Goal: Contribute content: Contribute content

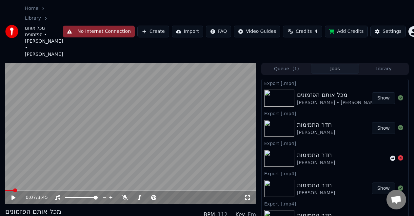
scroll to position [27, 0]
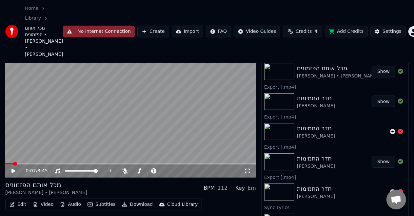
click at [377, 95] on button "Show" at bounding box center [383, 101] width 24 height 12
drag, startPoint x: 377, startPoint y: 84, endPoint x: 235, endPoint y: 60, distance: 144.3
click at [235, 60] on div "0:07 / 3:45 מכל אותם הפזמונים [PERSON_NAME] • Eyal Golan BPM 112 Key Em Edit Vi…" at bounding box center [207, 135] width 414 height 199
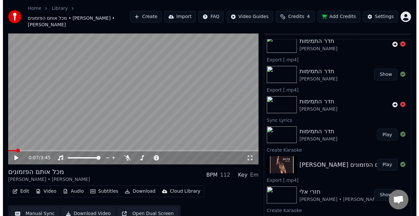
scroll to position [87, 0]
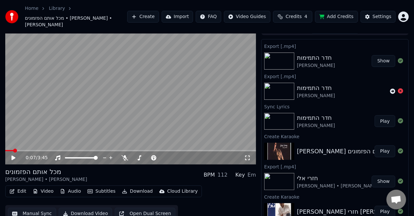
click at [361, 140] on div "[PERSON_NAME] מכל אותם הפזמונים Eyal Golan Play" at bounding box center [334, 151] width 147 height 22
click at [379, 145] on button "Play" at bounding box center [384, 151] width 21 height 12
click at [122, 155] on icon at bounding box center [125, 157] width 7 height 5
click at [61, 150] on span at bounding box center [130, 150] width 251 height 1
click at [142, 106] on video at bounding box center [130, 93] width 251 height 141
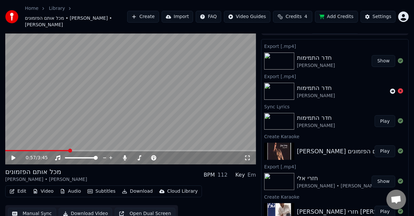
click at [374, 55] on button "Show" at bounding box center [383, 61] width 24 height 12
click at [147, 16] on button "Create" at bounding box center [143, 17] width 32 height 12
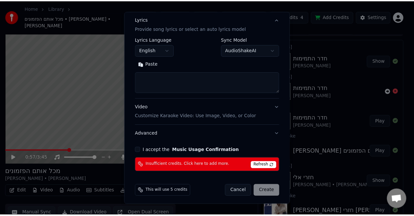
scroll to position [85, 0]
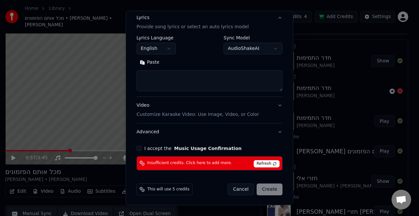
click at [243, 190] on button "Cancel" at bounding box center [241, 189] width 27 height 12
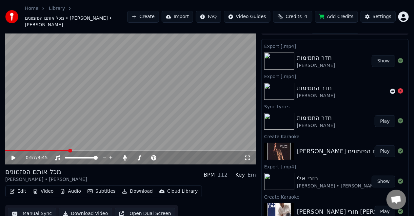
click at [382, 56] on button "Show" at bounding box center [383, 61] width 24 height 12
click at [297, 110] on div "חדר התמימות [PERSON_NAME] Play" at bounding box center [334, 121] width 147 height 22
click at [330, 113] on div "חדר התמימות" at bounding box center [316, 117] width 38 height 9
click at [381, 115] on button "Play" at bounding box center [384, 121] width 21 height 12
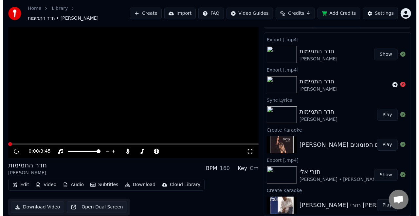
scroll to position [7, 0]
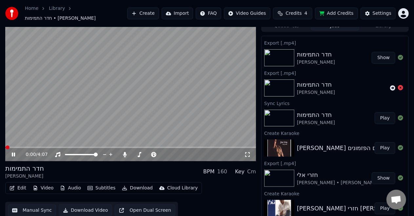
click at [198, 97] on video at bounding box center [130, 90] width 251 height 141
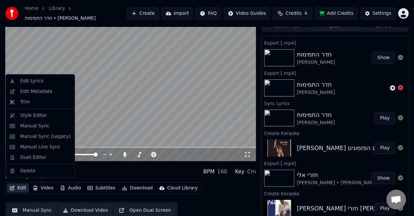
click at [24, 183] on button "Edit" at bounding box center [18, 187] width 22 height 9
click at [35, 83] on div "Edit Lyrics" at bounding box center [31, 81] width 23 height 7
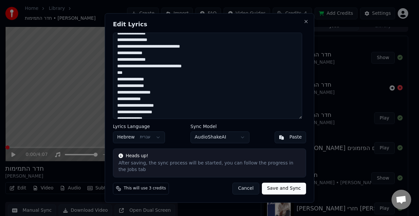
scroll to position [94, 0]
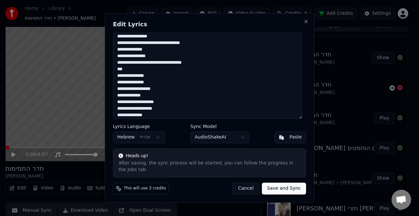
drag, startPoint x: 268, startPoint y: 118, endPoint x: 278, endPoint y: 93, distance: 26.7
click at [278, 93] on textarea at bounding box center [207, 75] width 189 height 86
click at [280, 93] on textarea at bounding box center [207, 75] width 189 height 86
drag, startPoint x: 280, startPoint y: 93, endPoint x: 268, endPoint y: 92, distance: 11.9
click at [268, 92] on textarea at bounding box center [207, 75] width 189 height 86
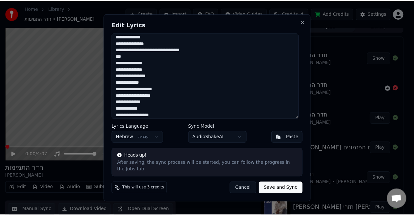
scroll to position [109, 0]
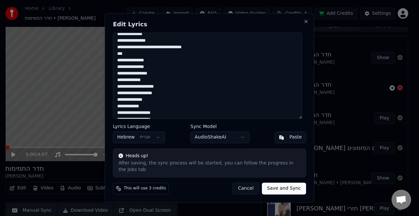
click at [240, 185] on button "Cancel" at bounding box center [246, 188] width 27 height 12
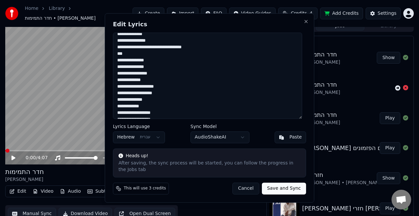
type textarea "**********"
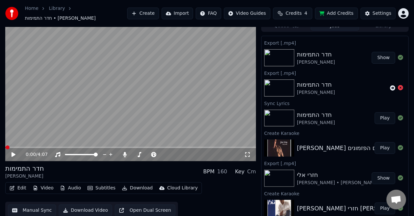
click at [33, 206] on button "Manual Sync" at bounding box center [32, 210] width 48 height 12
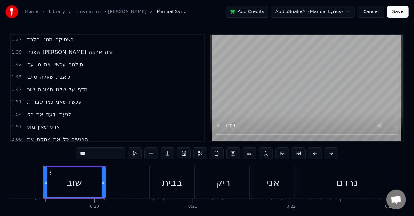
scroll to position [250, 0]
click at [59, 61] on span "עכשיו" at bounding box center [60, 65] width 14 height 8
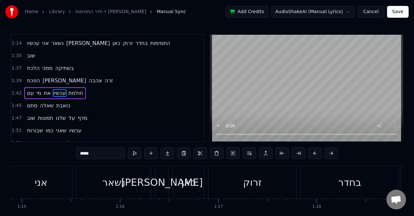
scroll to position [0, 10114]
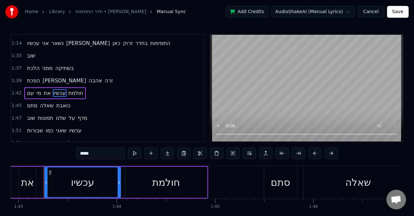
click at [156, 184] on div "חולמת" at bounding box center [166, 182] width 28 height 15
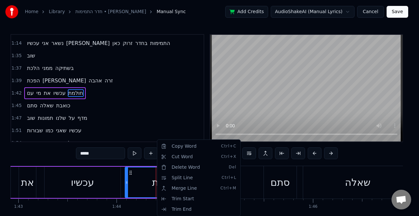
click at [88, 152] on html "Home Library חדר התמימות • [PERSON_NAME] Manual Sync Add Credits AudioShakeAI (…" at bounding box center [209, 121] width 419 height 242
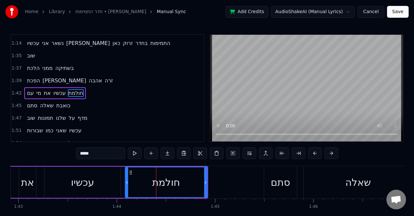
drag, startPoint x: 98, startPoint y: 153, endPoint x: 68, endPoint y: 150, distance: 30.7
click at [68, 150] on div "0:19 שוב 0:20 בבית ריק אני נרדם 0:23 אני ואת זה שטף דם 0:26 עכשיו כשאת עוזבת 0:…" at bounding box center [206, 133] width 393 height 198
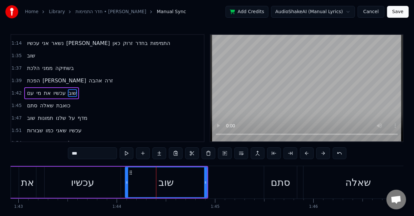
click at [83, 181] on div "עכשיו" at bounding box center [82, 182] width 23 height 15
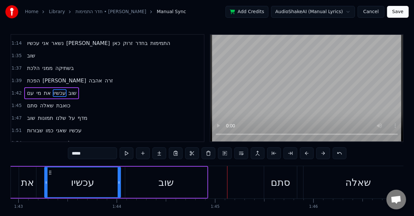
click at [151, 175] on div "שוב" at bounding box center [166, 181] width 82 height 31
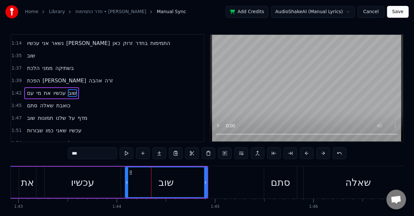
click at [101, 153] on input "***" at bounding box center [92, 153] width 49 height 12
type input "*****"
click at [372, 12] on button "Cancel" at bounding box center [370, 12] width 27 height 12
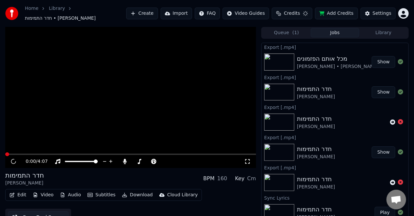
scroll to position [7, 0]
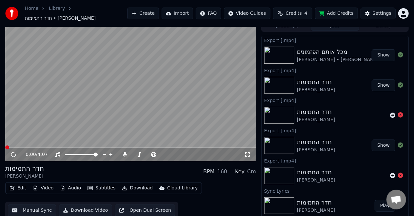
click at [42, 210] on button "Manual Sync" at bounding box center [32, 210] width 48 height 12
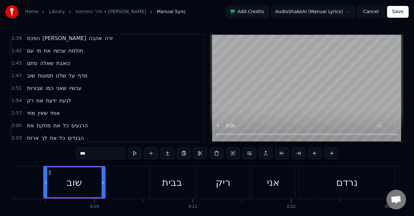
scroll to position [270, 0]
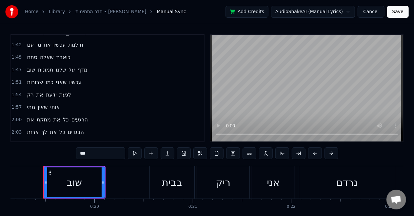
click at [237, 86] on video at bounding box center [306, 88] width 193 height 106
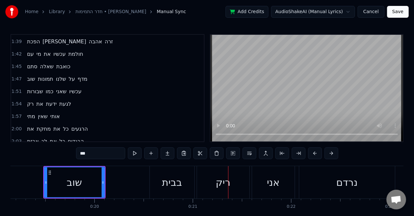
scroll to position [260, 0]
click at [379, 14] on button "Cancel" at bounding box center [370, 12] width 27 height 12
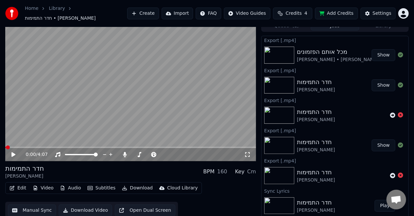
click at [33, 204] on button "Manual Sync" at bounding box center [32, 210] width 48 height 12
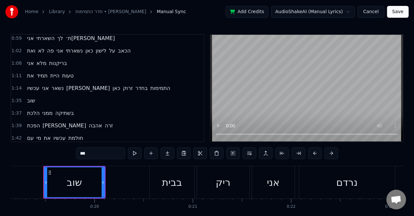
scroll to position [178, 0]
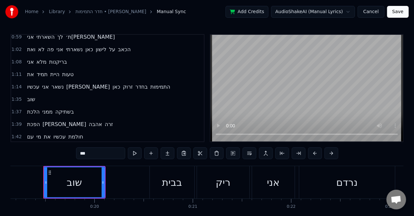
click at [57, 133] on span "עכשיו" at bounding box center [60, 137] width 14 height 8
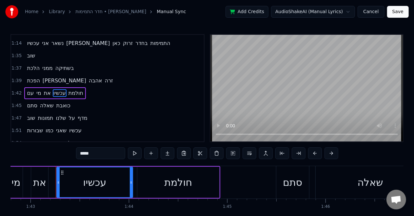
scroll to position [0, 10114]
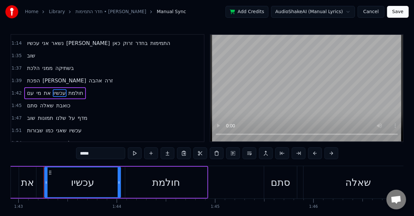
click at [100, 151] on input "*****" at bounding box center [100, 153] width 49 height 12
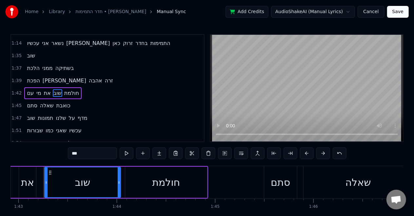
click at [29, 174] on div "את" at bounding box center [27, 181] width 17 height 31
type input "**"
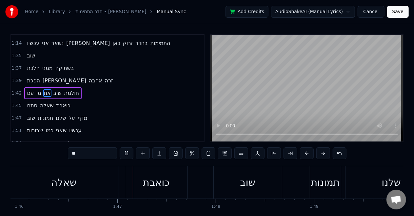
scroll to position [0, 10435]
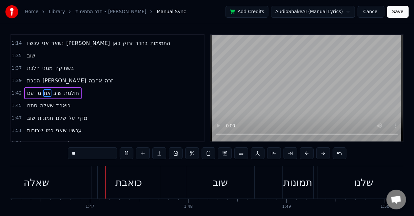
click at [395, 14] on button "Save" at bounding box center [398, 12] width 22 height 12
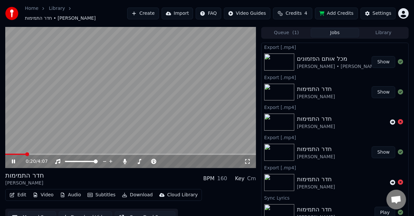
scroll to position [7, 0]
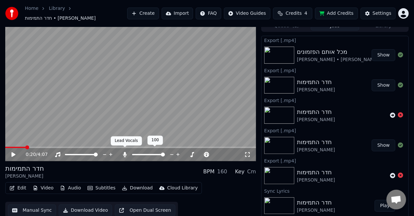
click at [126, 153] on icon at bounding box center [125, 154] width 7 height 5
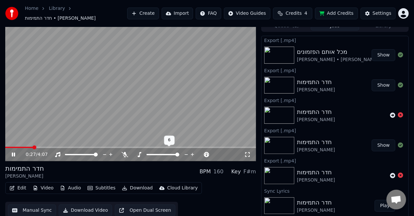
click at [179, 152] on span at bounding box center [177, 154] width 4 height 4
click at [151, 152] on span at bounding box center [153, 154] width 4 height 4
click at [142, 151] on div at bounding box center [168, 154] width 53 height 7
click at [139, 152] on icon at bounding box center [139, 154] width 7 height 5
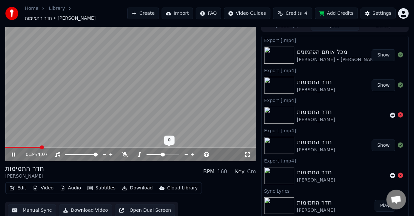
click at [142, 152] on icon at bounding box center [139, 154] width 7 height 5
click at [157, 170] on div "חדר התמימות [PERSON_NAME] BPM 160 Key Cm" at bounding box center [130, 171] width 251 height 16
click at [123, 152] on icon at bounding box center [125, 154] width 7 height 5
click at [179, 153] on span at bounding box center [177, 154] width 4 height 4
click at [139, 152] on icon at bounding box center [139, 154] width 7 height 5
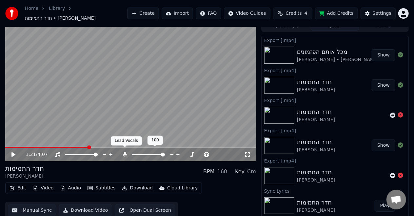
click at [123, 152] on icon at bounding box center [125, 154] width 7 height 5
click at [84, 146] on span at bounding box center [44, 146] width 79 height 1
click at [75, 146] on span at bounding box center [40, 146] width 70 height 1
click at [60, 142] on video at bounding box center [130, 90] width 251 height 141
click at [73, 183] on button "Audio" at bounding box center [70, 187] width 26 height 9
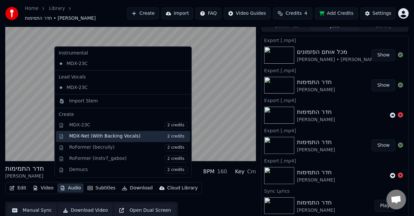
click at [82, 136] on div "MDX-Net (With Backing Vocals) 2 credits" at bounding box center [128, 136] width 118 height 7
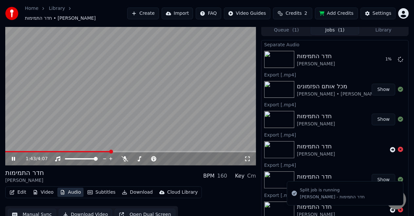
scroll to position [0, 0]
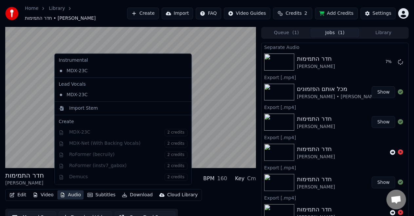
click at [64, 193] on button "Audio" at bounding box center [70, 194] width 26 height 9
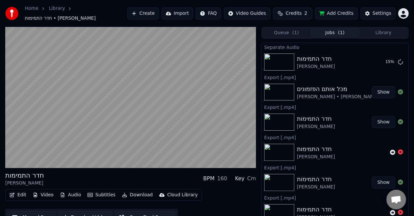
click at [35, 176] on div "חדר התמימות" at bounding box center [24, 174] width 39 height 9
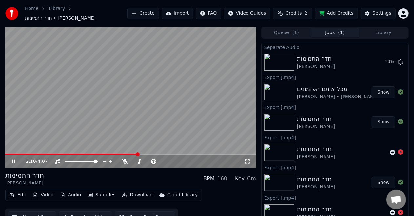
click at [164, 108] on video at bounding box center [130, 97] width 251 height 141
click at [132, 190] on button "Download" at bounding box center [137, 194] width 36 height 9
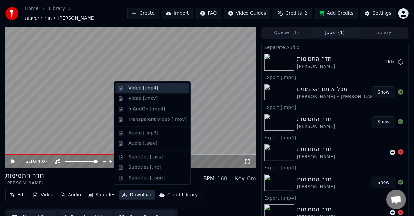
click at [135, 88] on div "Video [.mp4]" at bounding box center [142, 88] width 29 height 7
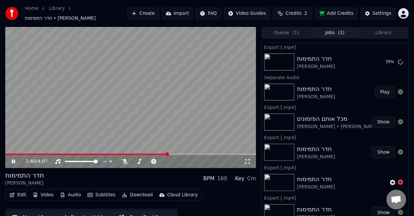
click at [130, 115] on video at bounding box center [130, 97] width 251 height 141
click at [379, 86] on button "Play" at bounding box center [384, 92] width 21 height 12
click at [75, 190] on button "Audio" at bounding box center [70, 194] width 26 height 9
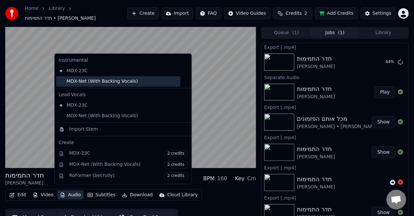
click at [78, 81] on div "MDX-Net (With Backing Vocals)" at bounding box center [118, 81] width 124 height 10
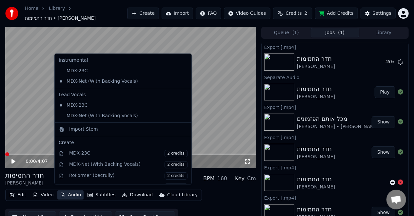
click at [72, 192] on button "Audio" at bounding box center [70, 194] width 26 height 9
click at [64, 193] on button "Audio" at bounding box center [70, 194] width 26 height 9
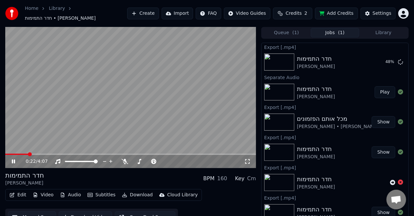
click at [100, 155] on div "0:22 / 4:07" at bounding box center [130, 161] width 251 height 13
click at [101, 153] on span at bounding box center [130, 153] width 251 height 1
click at [95, 139] on video at bounding box center [130, 97] width 251 height 141
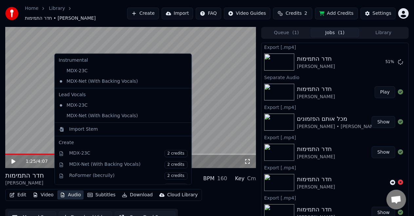
click at [69, 194] on button "Audio" at bounding box center [70, 194] width 26 height 9
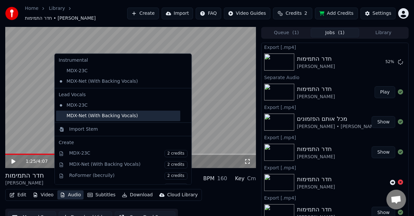
click at [91, 112] on div "MDX-Net (With Backing Vocals)" at bounding box center [118, 115] width 124 height 10
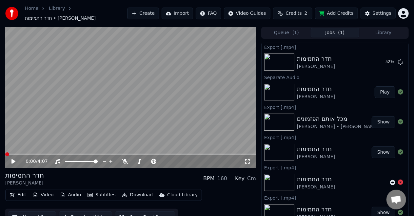
click at [91, 112] on video at bounding box center [130, 97] width 251 height 141
click at [124, 159] on icon at bounding box center [125, 161] width 7 height 5
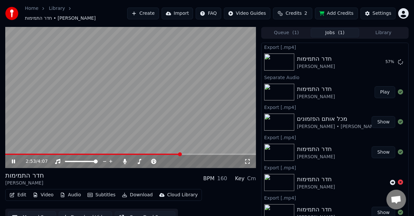
click at [181, 153] on span at bounding box center [130, 153] width 251 height 1
click at [126, 100] on video at bounding box center [130, 97] width 251 height 141
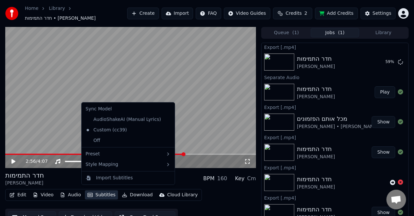
click at [111, 191] on button "Subtitles" at bounding box center [101, 194] width 33 height 9
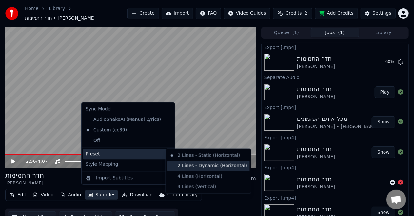
click at [179, 166] on div "2 Lines - Dynamic (Horizontal)" at bounding box center [208, 166] width 83 height 10
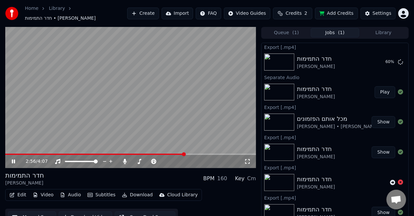
click at [141, 122] on video at bounding box center [130, 97] width 251 height 141
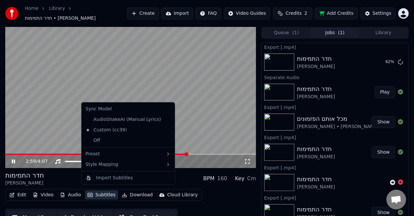
click at [107, 191] on button "Subtitles" at bounding box center [101, 194] width 33 height 9
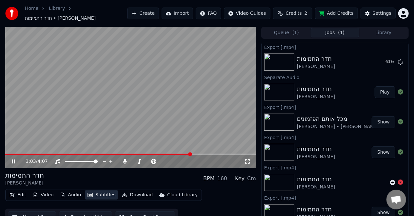
click at [99, 194] on button "Subtitles" at bounding box center [101, 194] width 33 height 9
click at [95, 190] on button "Subtitles" at bounding box center [101, 194] width 33 height 9
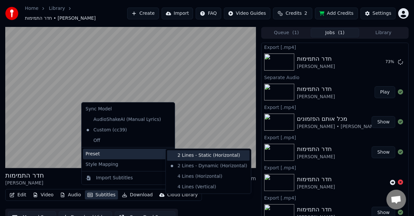
click at [173, 155] on div "2 Lines - Static (Horizontal)" at bounding box center [208, 155] width 83 height 10
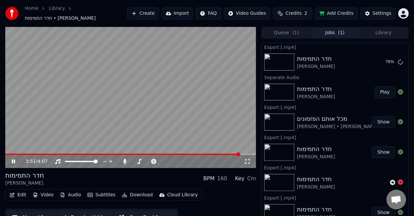
click at [119, 122] on video at bounding box center [130, 97] width 251 height 141
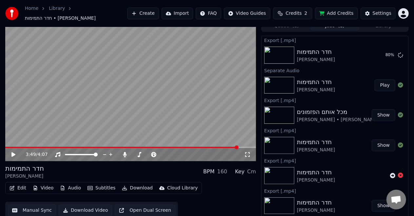
click at [40, 204] on button "Manual Sync" at bounding box center [32, 210] width 48 height 12
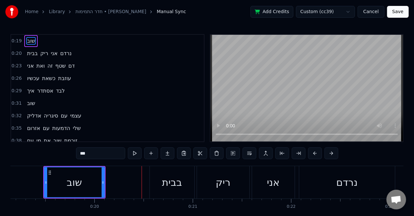
scroll to position [505, 0]
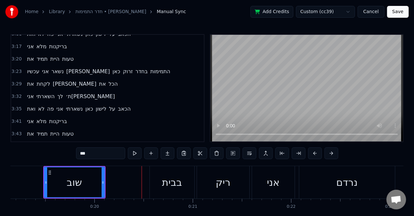
click at [73, 142] on span "[PERSON_NAME]" at bounding box center [92, 146] width 45 height 8
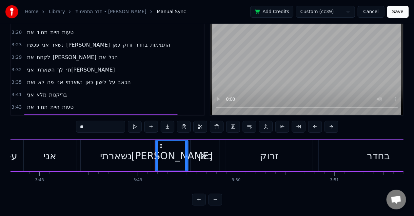
scroll to position [0, 22487]
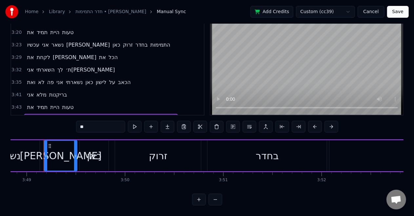
click at [37, 155] on div "נשארתי" at bounding box center [5, 155] width 70 height 31
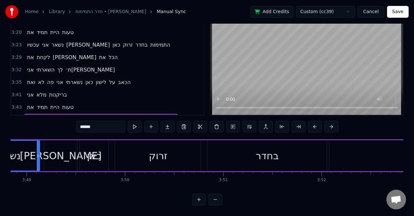
scroll to position [0, 22481]
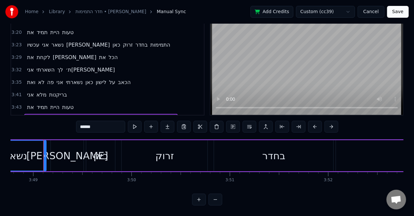
click at [59, 155] on div "[PERSON_NAME]" at bounding box center [67, 155] width 33 height 31
type input "**"
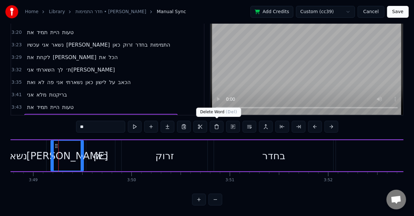
click at [218, 124] on button at bounding box center [217, 127] width 14 height 12
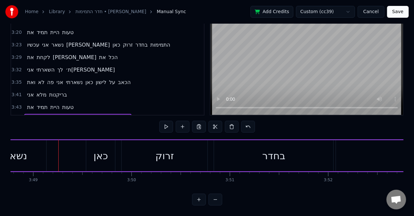
click at [17, 155] on div "נשארתי" at bounding box center [11, 155] width 32 height 15
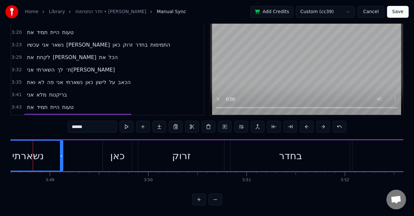
scroll to position [0, 22453]
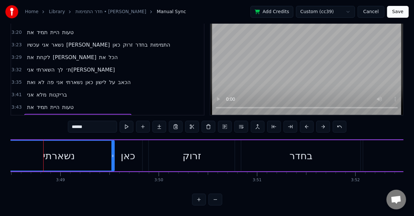
drag, startPoint x: 72, startPoint y: 155, endPoint x: 112, endPoint y: 157, distance: 39.7
click at [112, 157] on div at bounding box center [112, 156] width 3 height 30
click at [60, 147] on div "נשארתי" at bounding box center [58, 156] width 109 height 30
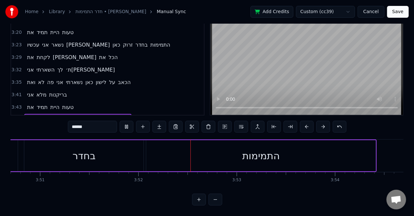
click at [396, 12] on button "Save" at bounding box center [398, 12] width 22 height 12
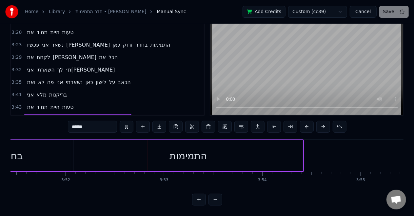
scroll to position [0, 22785]
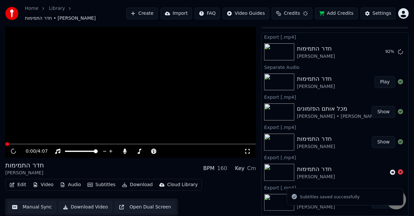
scroll to position [7, 0]
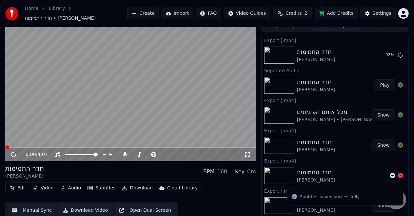
click at [189, 79] on video at bounding box center [130, 90] width 251 height 141
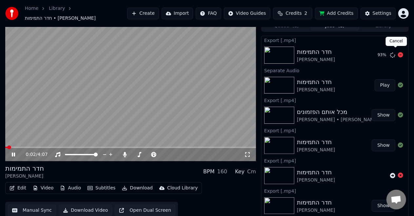
click at [398, 52] on icon at bounding box center [400, 54] width 5 height 5
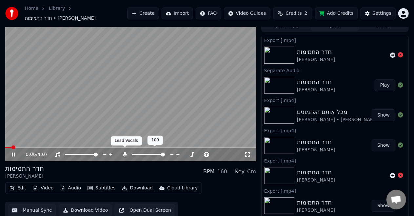
click at [123, 153] on icon at bounding box center [125, 154] width 7 height 5
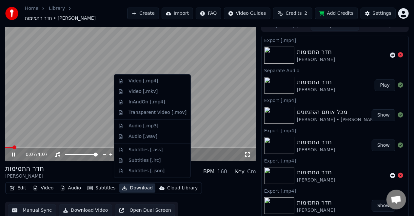
click at [125, 183] on button "Download" at bounding box center [137, 187] width 36 height 9
click at [134, 78] on div "Video [.mp4]" at bounding box center [142, 81] width 29 height 7
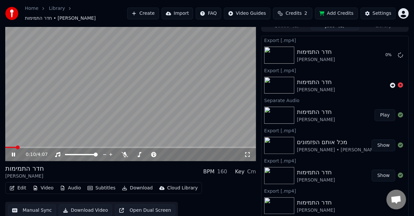
click at [99, 126] on video at bounding box center [130, 90] width 251 height 141
click at [100, 126] on video at bounding box center [130, 90] width 251 height 141
click at [107, 148] on div "0:12 / 4:07" at bounding box center [130, 154] width 251 height 13
click at [107, 146] on span at bounding box center [130, 146] width 251 height 1
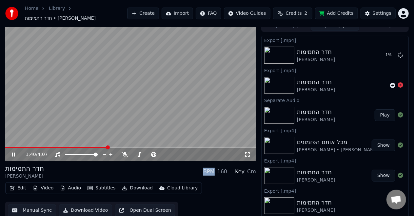
click at [125, 104] on video at bounding box center [130, 90] width 251 height 141
click at [219, 142] on video at bounding box center [130, 90] width 251 height 141
drag, startPoint x: 219, startPoint y: 142, endPoint x: 219, endPoint y: 150, distance: 7.5
click at [219, 142] on video at bounding box center [130, 90] width 251 height 141
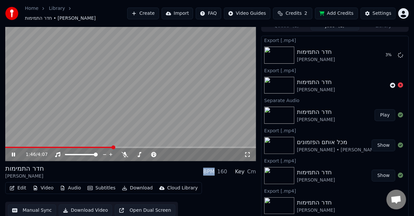
scroll to position [4, 0]
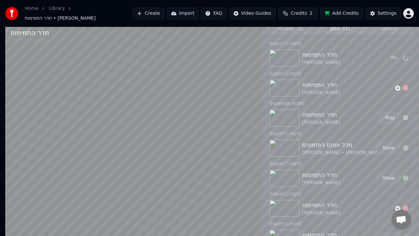
drag, startPoint x: 363, startPoint y: 219, endPoint x: 366, endPoint y: 222, distance: 4.4
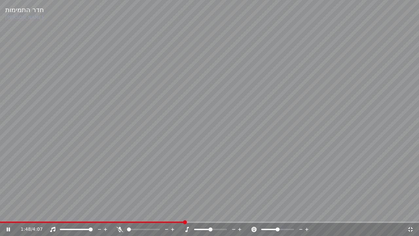
click at [366, 215] on div "חדר התמימות [PERSON_NAME] 1:48 / 4:07" at bounding box center [209, 118] width 419 height 236
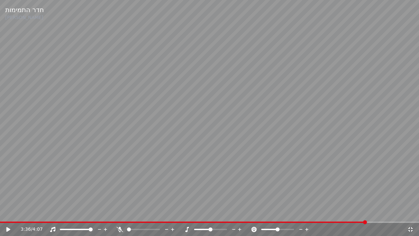
click at [366, 215] on span at bounding box center [209, 221] width 419 height 1
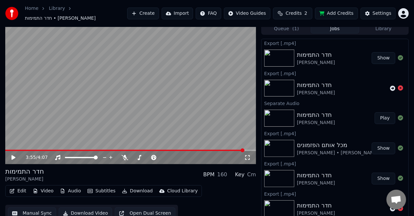
click at [385, 52] on button "Show" at bounding box center [383, 58] width 24 height 12
